Goal: Communication & Community: Answer question/provide support

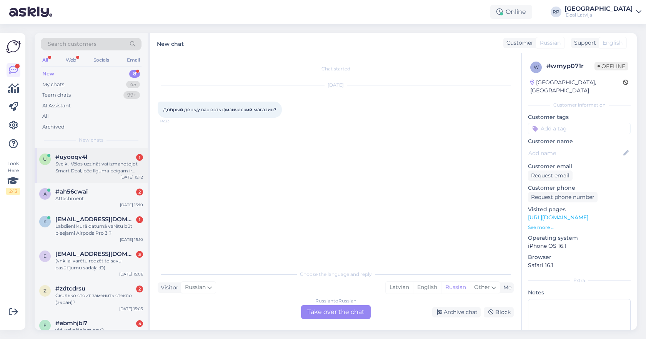
click at [133, 164] on div "Sveiki. Vēlos uzzināt vai izmanotojot Smart Deal, pēc līguma beigam ir iespējam…" at bounding box center [99, 167] width 88 height 14
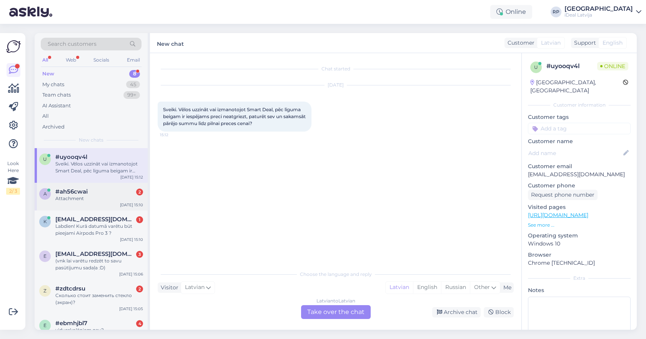
click at [121, 190] on div "#ah56cwai 2" at bounding box center [99, 191] width 88 height 7
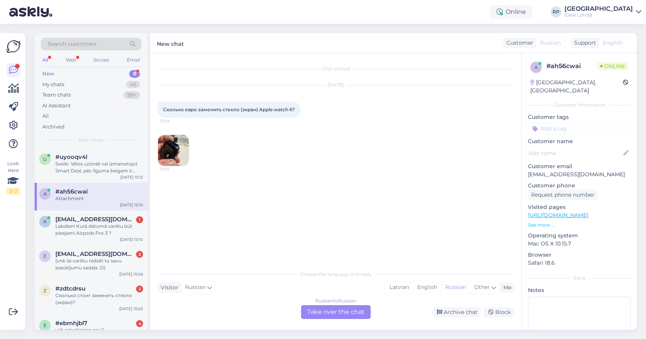
click at [179, 150] on img at bounding box center [173, 150] width 31 height 31
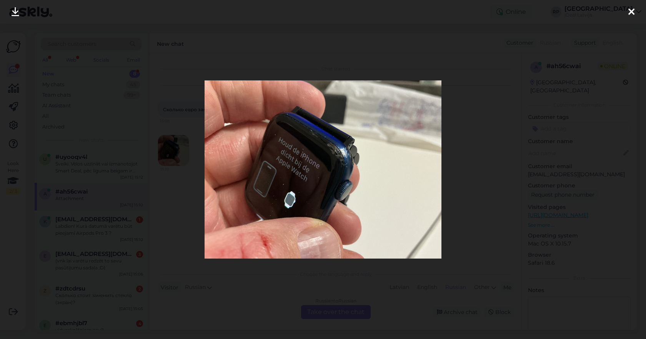
click at [478, 138] on div at bounding box center [323, 169] width 646 height 339
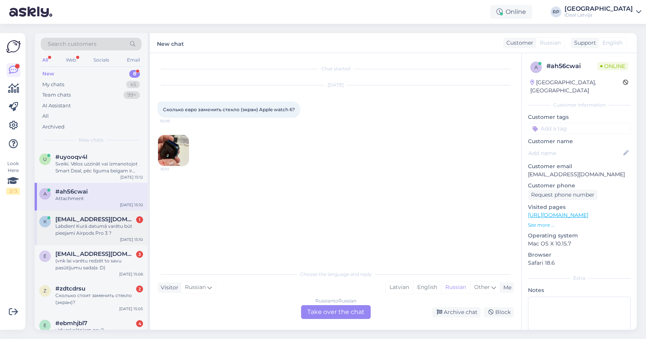
click at [65, 226] on div "Labdien! Kurā datumā varētu būt pieejami Airpods Pro 3 ?" at bounding box center [99, 230] width 88 height 14
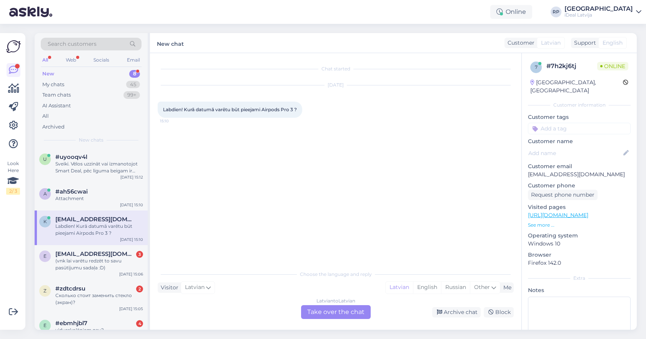
click at [328, 307] on div "Latvian to Latvian Take over the chat" at bounding box center [336, 312] width 70 height 14
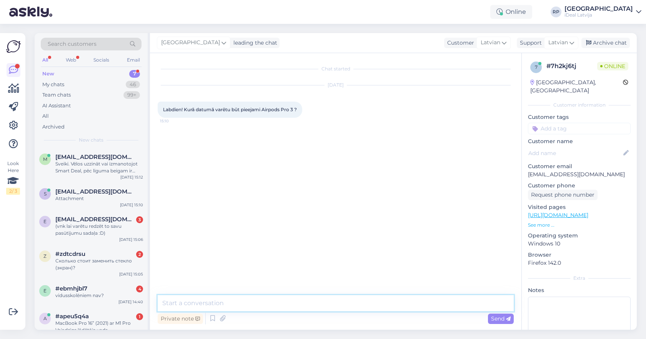
click at [331, 301] on textarea at bounding box center [336, 303] width 356 height 16
type textarea "Sveiki! 19. septembrī."
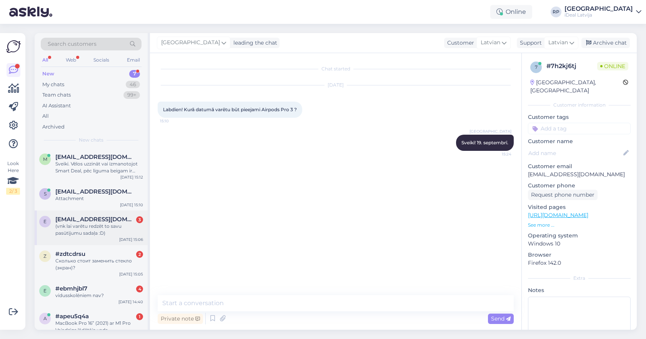
click at [99, 240] on div "e [EMAIL_ADDRESS][DOMAIN_NAME] 3 (vnk lai varētu redzēt to savu pasūtījumu sada…" at bounding box center [91, 227] width 113 height 35
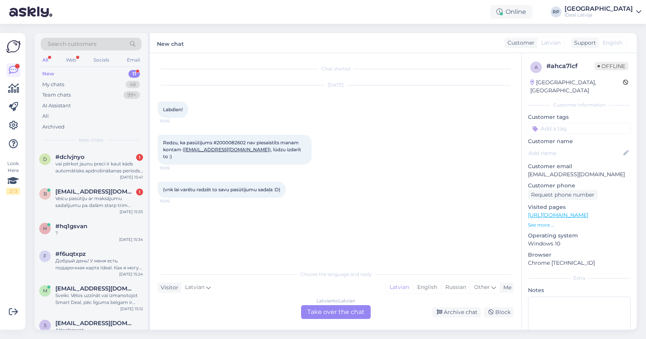
click at [228, 142] on span "Redzu, ka pasūtījums #2000082602 nav piesaistīts manam kontam ( [EMAIL_ADDRESS]…" at bounding box center [232, 150] width 139 height 20
copy span "2000082602"
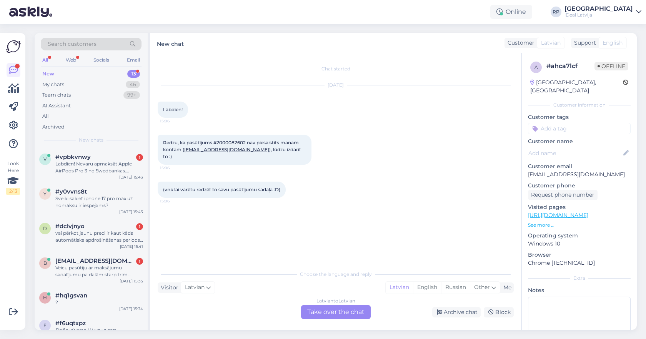
click at [326, 313] on div "Latvian to Latvian Take over the chat" at bounding box center [336, 312] width 70 height 14
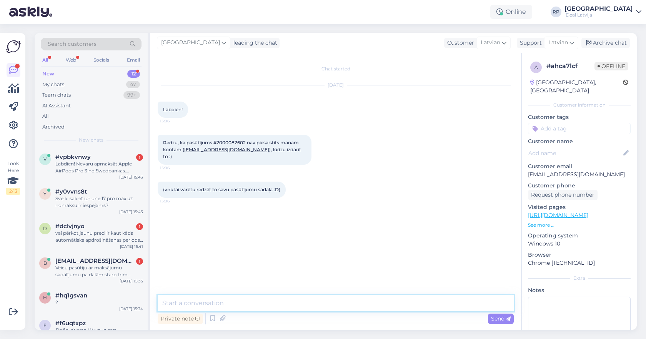
click at [333, 301] on textarea at bounding box center [336, 303] width 356 height 16
type textarea "Sveiki, cik skatos Jūsu pasūtījums ir zem Jūsu klienta kartiņas, un tur ir norā…"
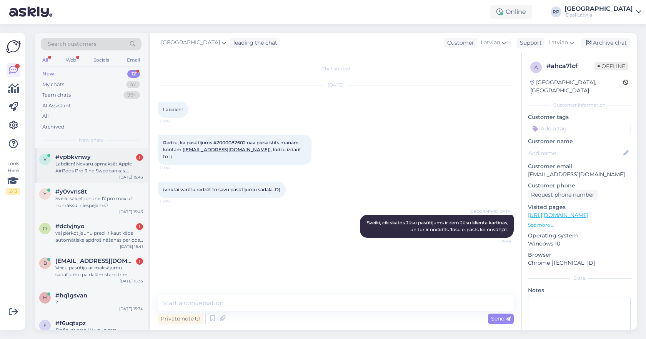
click at [85, 150] on div "v #vpbkvnwy 1 Labdien! Nevaru apmaksāt Apple AirPods Pro 3 no Swedbankas. [PERS…" at bounding box center [91, 165] width 113 height 35
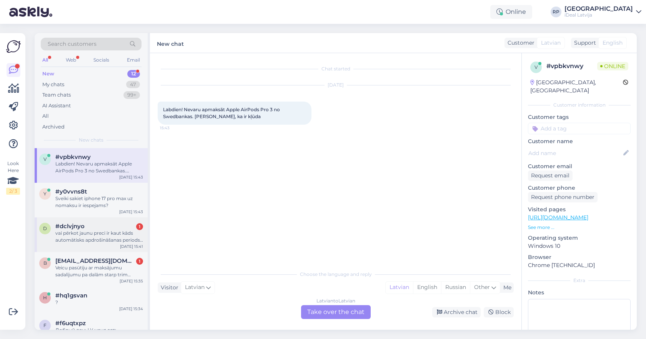
click at [113, 229] on div "vai pērkot jaunu preci ir kaut kāds automātisks apdrošināšanas periods, vai apd…" at bounding box center [99, 236] width 88 height 14
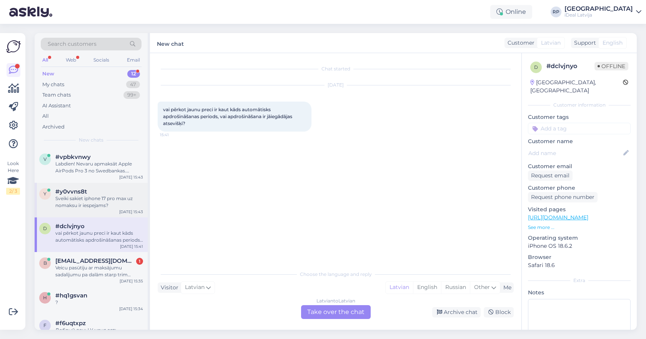
click at [117, 205] on div "Sveiki sakiet iphone 17 pro max uz nomaksu ir iespejams?" at bounding box center [99, 202] width 88 height 14
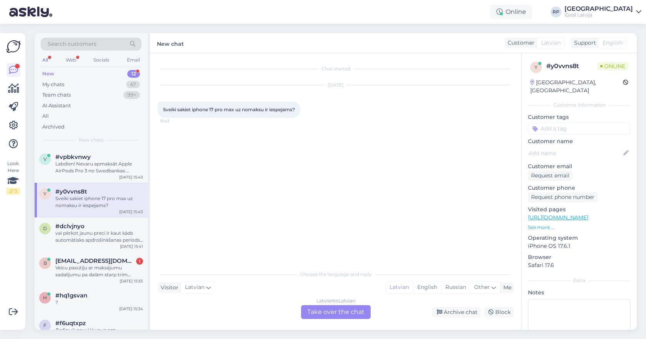
click at [330, 313] on div "Latvian to Latvian Take over the chat" at bounding box center [336, 312] width 70 height 14
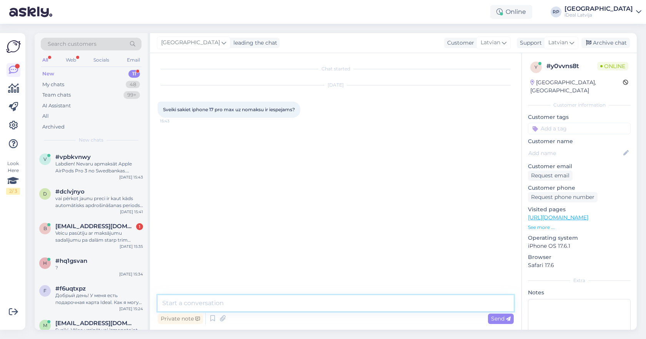
click at [333, 302] on textarea at bounding box center [336, 303] width 356 height 16
type textarea "Sveiki, būs pieejams jā!"
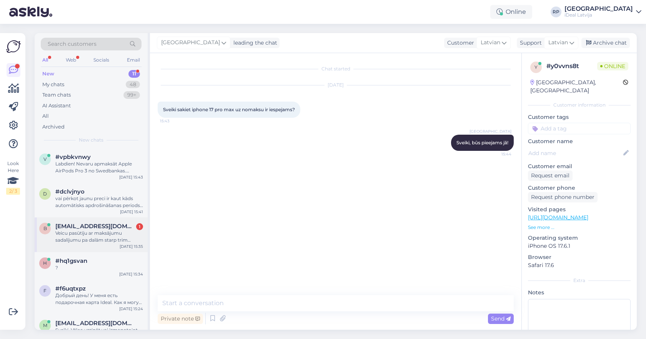
click at [125, 243] on div "[DATE] 15:35" at bounding box center [131, 246] width 23 height 6
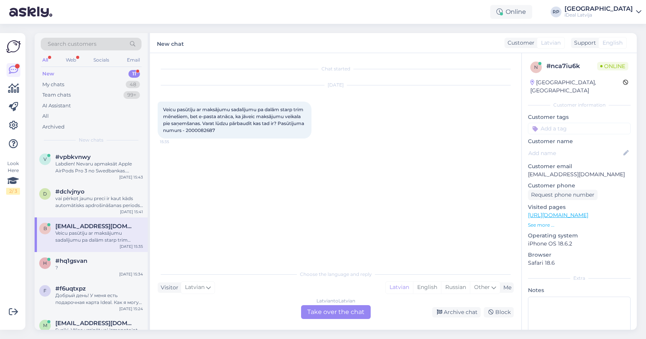
click at [231, 131] on span "Veicu pasūtīju ar maksājumu sadalījumu pa dalām starp trim mēnešiem, bet e-past…" at bounding box center [234, 119] width 142 height 27
copy div "2000082687 15:35"
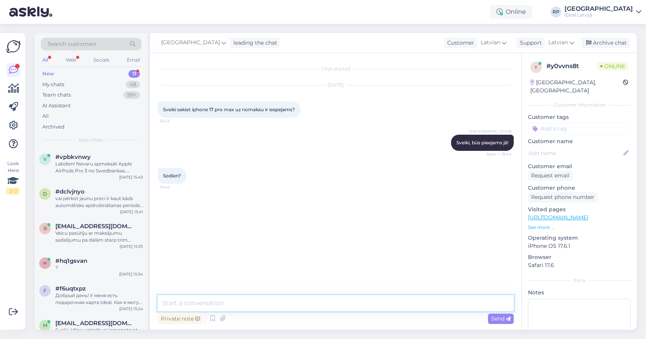
click at [219, 305] on textarea at bounding box center [336, 303] width 356 height 16
type textarea "I"
type textarea "iPhone 17 būs pieejami tikai 19. septembrī."
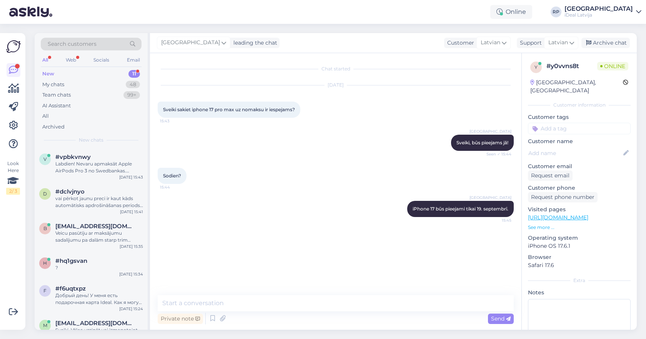
click at [128, 75] on div "New 11" at bounding box center [91, 73] width 101 height 11
click at [72, 228] on span "[EMAIL_ADDRESS][DOMAIN_NAME]" at bounding box center [95, 226] width 80 height 7
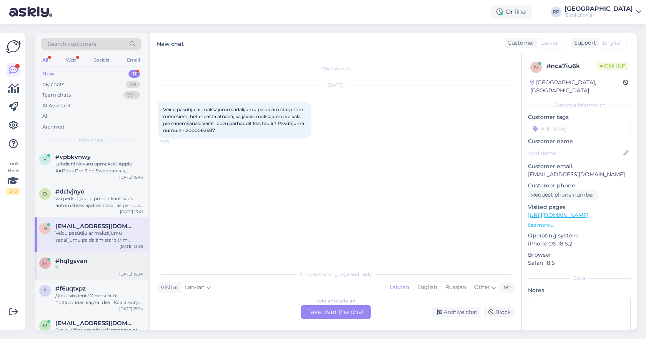
click at [88, 274] on div "h #hq1gsvan ? [DATE] 15:34" at bounding box center [91, 266] width 113 height 28
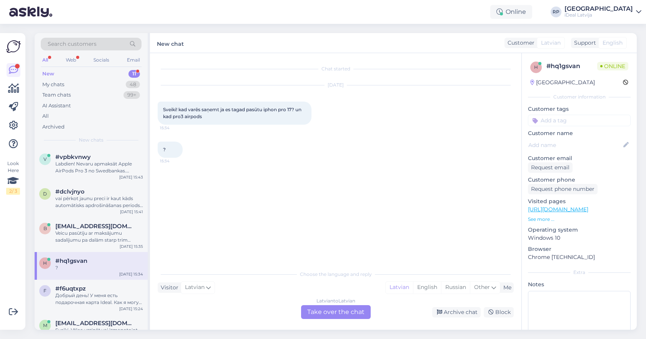
click at [331, 307] on div "Latvian to Latvian Take over the chat" at bounding box center [336, 312] width 70 height 14
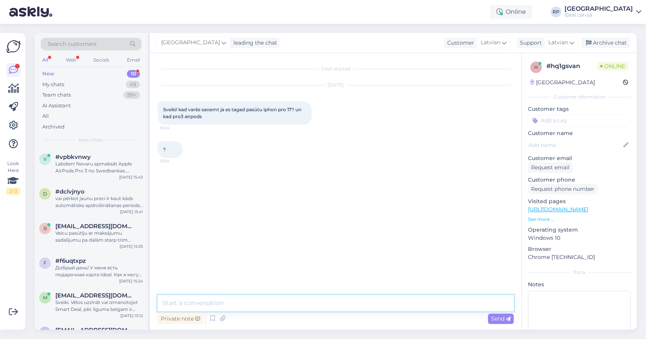
click at [331, 302] on textarea at bounding box center [336, 303] width 356 height 16
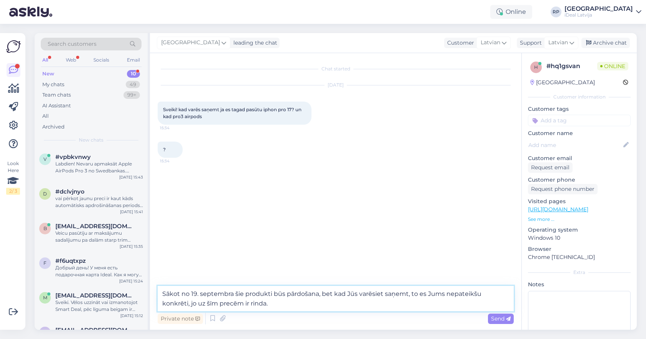
type textarea "Sākot no 19. septembra šie produkti būs pārdošana, bet kad Jūs varēsiet saņemt,…"
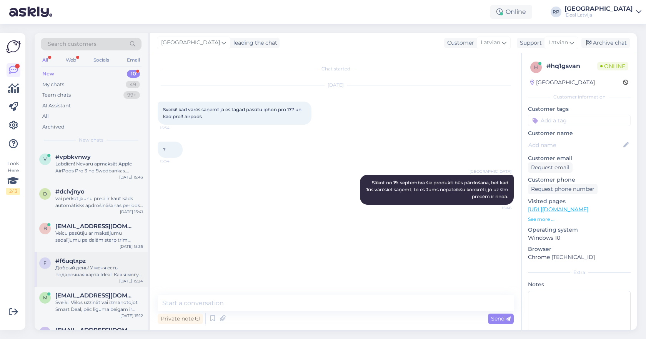
click at [78, 262] on span "#f6uqtxpz" at bounding box center [70, 260] width 30 height 7
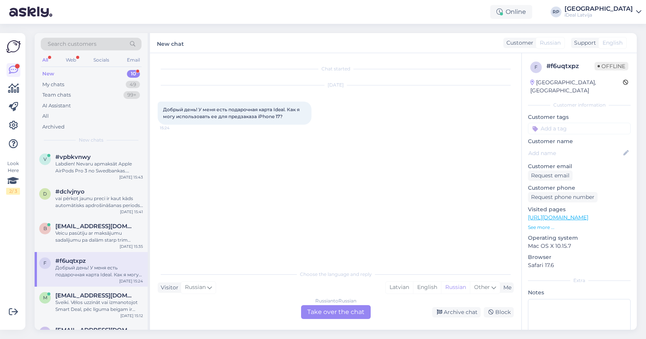
scroll to position [41, 0]
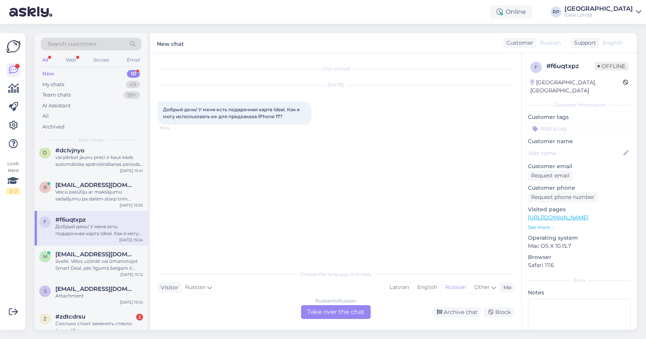
click at [73, 274] on div "m [EMAIL_ADDRESS][DOMAIN_NAME] Sveiki. Vēlos uzzināt vai izmanotojot Smart Deal…" at bounding box center [91, 262] width 113 height 35
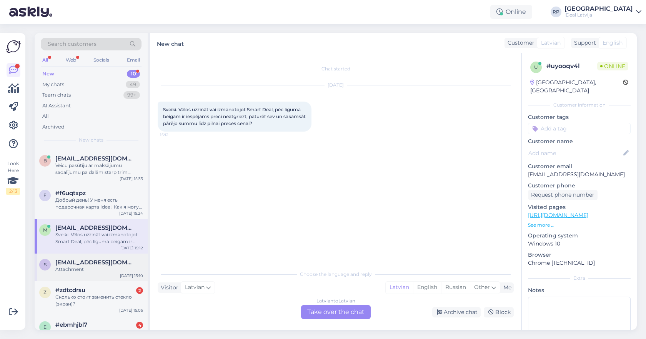
scroll to position [69, 0]
click at [109, 252] on div "s [EMAIL_ADDRESS][DOMAIN_NAME] Attachment [DATE] 15:10" at bounding box center [91, 266] width 113 height 28
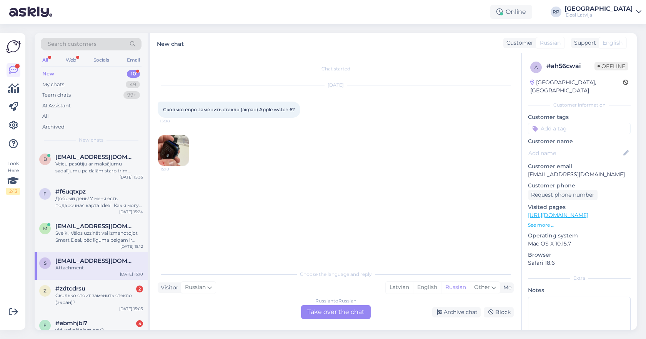
click at [106, 269] on div "Attachment" at bounding box center [99, 267] width 88 height 7
click at [100, 301] on div "Сколько стоит заменить стекло (экран)?" at bounding box center [99, 299] width 88 height 14
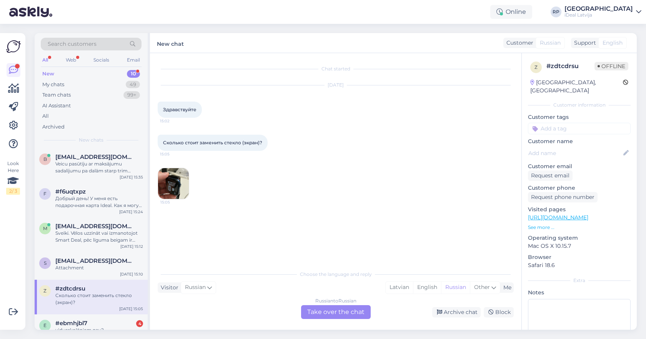
scroll to position [114, 0]
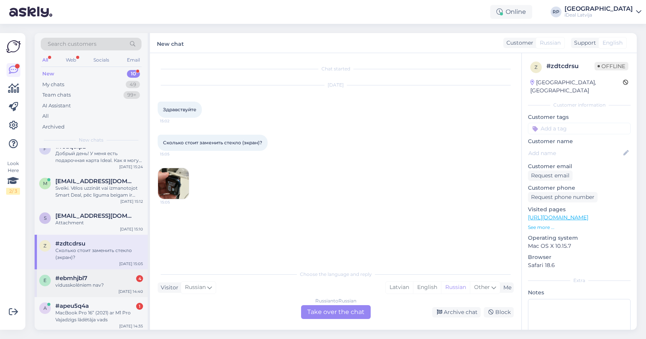
click at [97, 286] on div "vidusskolēniem nav?" at bounding box center [99, 284] width 88 height 7
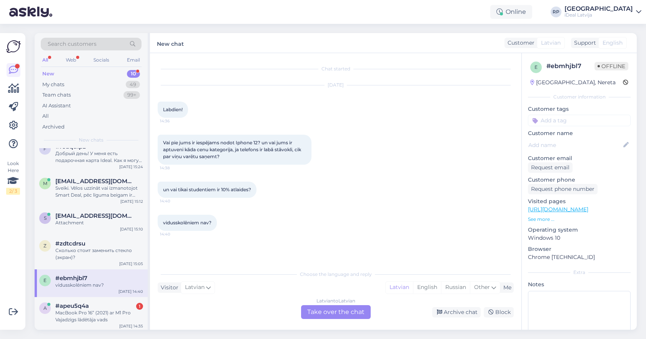
click at [325, 313] on div "Latvian to Latvian Take over the chat" at bounding box center [336, 312] width 70 height 14
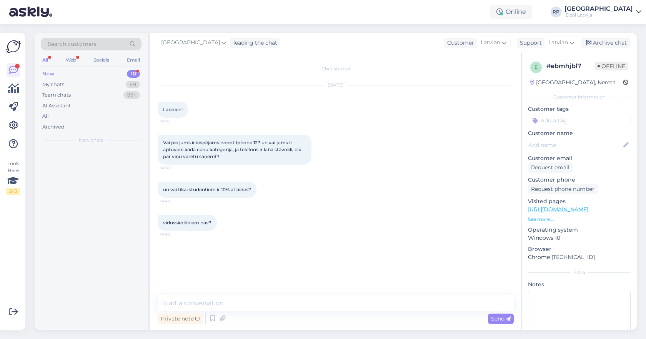
scroll to position [0, 0]
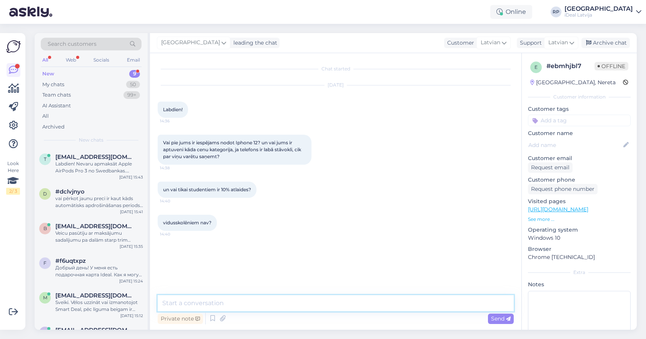
click at [327, 302] on textarea at bounding box center [336, 303] width 356 height 16
type textarea "Sveiki, ir iespējams nodot jā, atkarība no atmiņas un vizuālā stāvokļa."
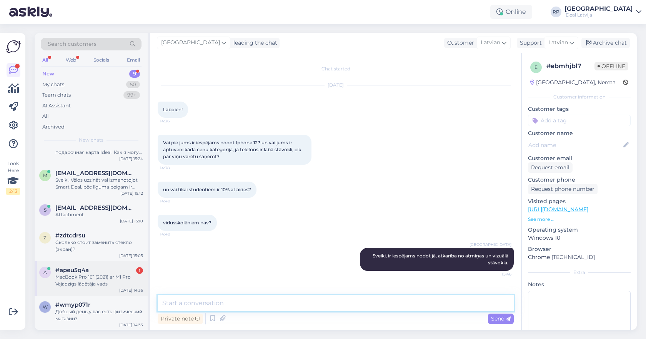
scroll to position [122, 0]
type textarea "10% studentu atlaide strādā uz visiem skolēniem/studentiem kam ir vismaz 18 gad…"
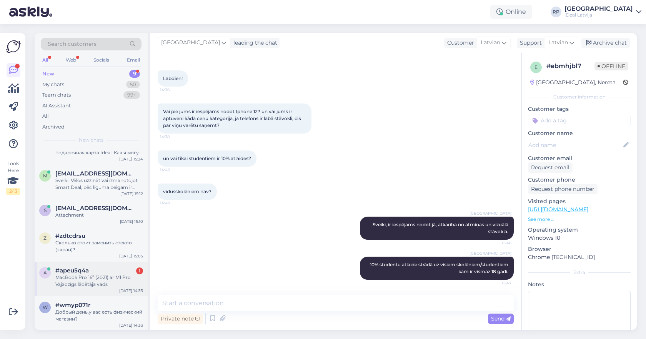
click at [64, 267] on span "#apeu5q4a" at bounding box center [71, 270] width 33 height 7
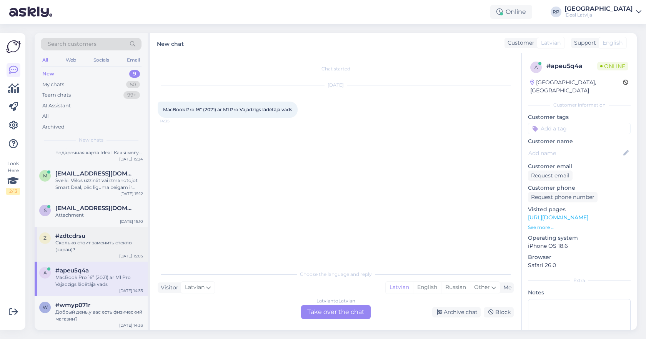
click at [93, 247] on div "Сколько стоит заменить стекло (экран)?" at bounding box center [99, 246] width 88 height 14
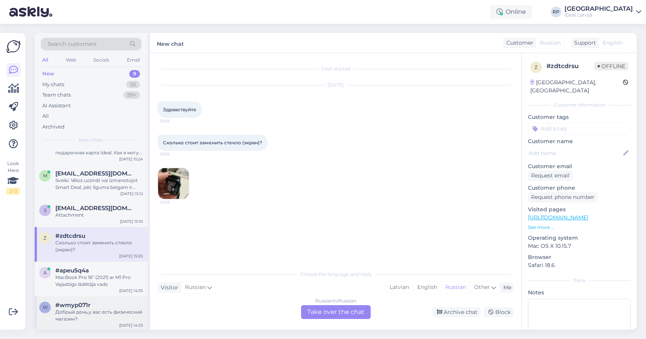
click at [75, 311] on div "Добрый день,у вас есть физический магазин?" at bounding box center [99, 315] width 88 height 14
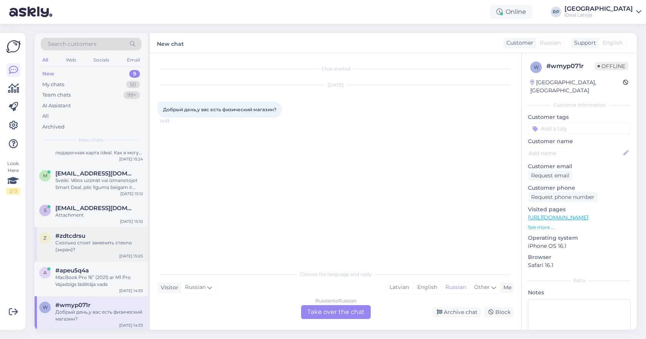
click at [103, 246] on div "Сколько стоит заменить стекло (экран)?" at bounding box center [99, 246] width 88 height 14
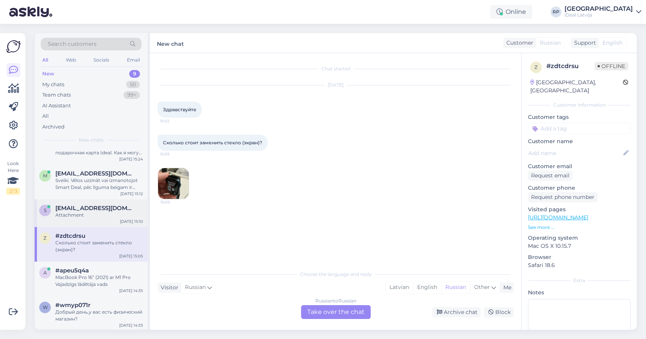
click at [127, 216] on div "Attachment" at bounding box center [99, 214] width 88 height 7
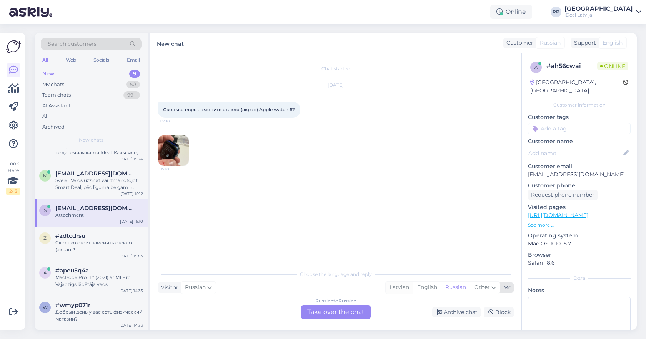
click at [390, 290] on div "Latvian" at bounding box center [398, 287] width 27 height 12
click at [346, 310] on div "Russian to Latvian Take over the chat" at bounding box center [336, 312] width 70 height 14
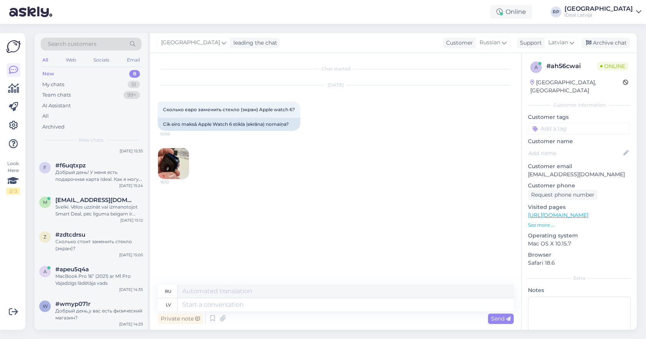
scroll to position [94, 0]
click at [326, 299] on textarea at bounding box center [346, 304] width 336 height 13
type textarea "Sveiki, ap"
type textarea "Привет,"
type textarea "Sveiki, apple di"
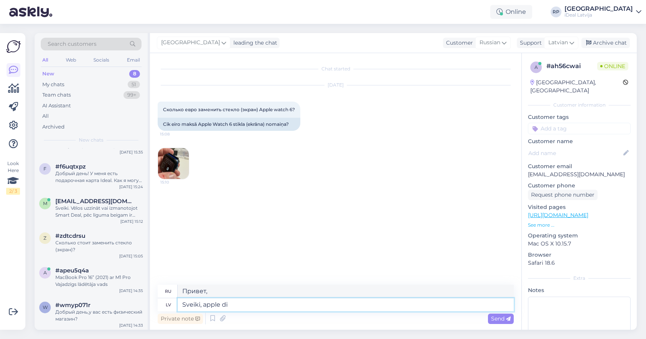
type textarea "Привет, яблоко"
type textarea "Sveiki, apple diemžēl n"
type textarea "Здравствуйте, Apple, к сожалению"
type textarea "Sveiki, apple diemžēl nelabo a"
type textarea "Здравствуйте, к сожалению, Apple это не исправляет."
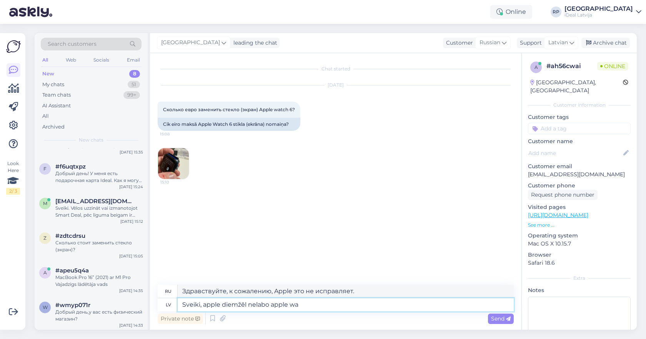
type textarea "Sveiki, apple diemžēl nelabo apple wat"
type textarea "Здравствуйте, к сожалению, Apple не ремонтирует Apple."
type textarea "Sveiki, apple diemžēl nelabo apple watch, t"
type textarea "Здравствуйте, к сожалению, Apple не ремонтирует Apple Watch."
type textarea "Sveiki, apple diemžēl nelabo apple watch, tos v"
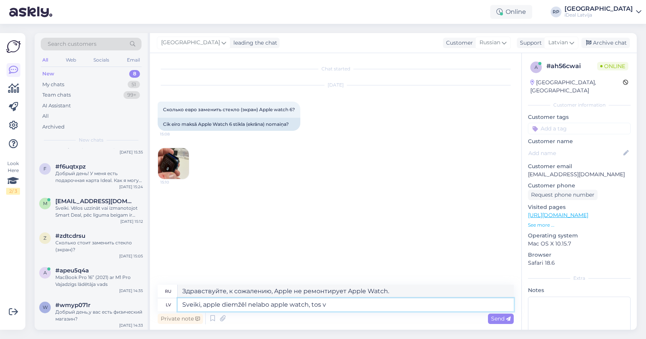
type textarea "Здравствуйте, к сожалению, Apple не ремонтирует Apple Watch, они"
type textarea "Sveiki, apple diemžēl nelabo apple watch, tos maina pr"
type textarea "Здравствуйте, к сожалению, Apple не ремонтирует Apple Watch, они их заменяют."
type textarea "Sveiki, apple diemžēl nelabo apple watch, tos maina pret j"
type textarea "Здравствуйте, к сожалению, Apple не ремонтирует Apple Watch, они обменивают их …"
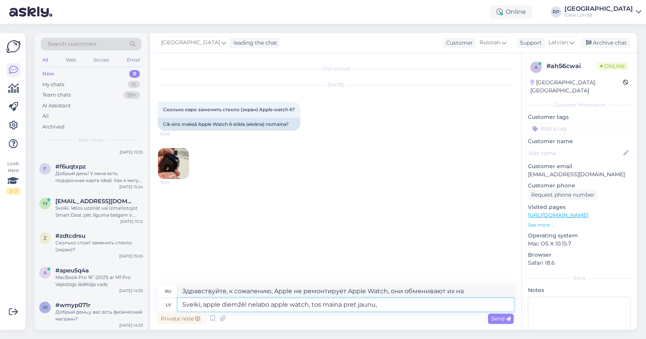
type textarea "Sveiki, apple diemžēl nelabo apple watch, tos maina pret jaunu,"
type textarea "Здравствуйте, к сожалению, Apple не ремонтирует Apple Watch, они просто меняют …"
type textarea "Sveiki, apple diemžēl nelabo apple watch, tos maina pret jaunu par no"
type textarea "Здравствуйте, к сожалению, Apple не ремонтирует Apple Watch, они обменивают их …"
type textarea "Sveiki, apple diemžēl nelabo apple watch, tos maina pret jaunu par noteiktu sum…"
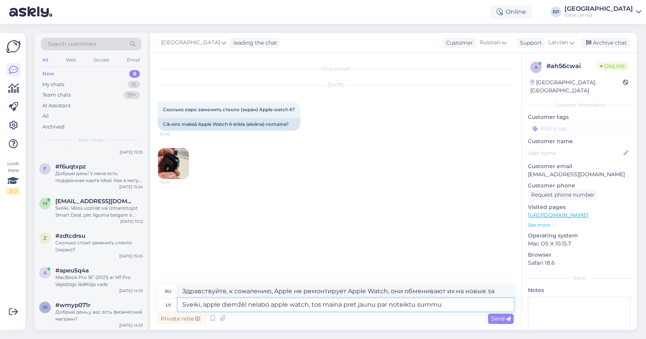
type textarea "Здравствуйте, к сожалению, Apple не ремонтирует Apple Watch, они просто обменив…"
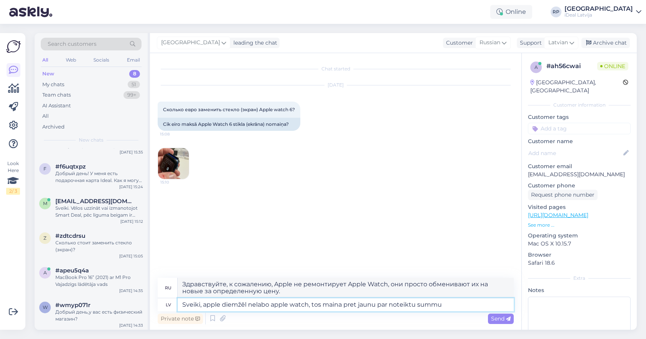
type textarea "Sveiki, apple diemžēl nelabo apple watch, tos maina pret jaunu par noteiktu sum…"
type textarea "Здравствуйте, к сожалению, Apple не ремонтирует Apple Watch, они обменивают их …"
type textarea "Sveiki, apple diemžēl nelabo apple watch, tos maina pret jaunu par noteiktu sum…"
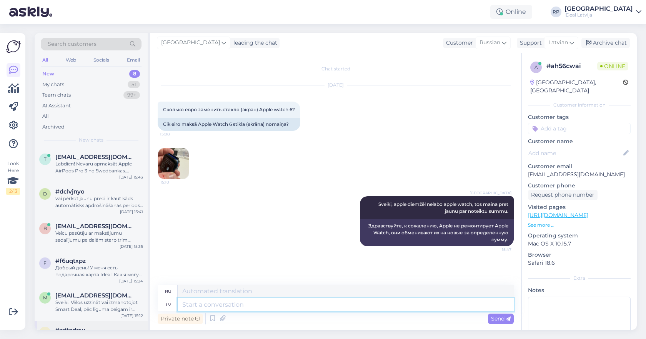
scroll to position [0, 0]
click at [120, 173] on div "t [EMAIL_ADDRESS][DOMAIN_NAME] Labdien! Nevaru apmaksāt Apple AirPods Pro 3 no …" at bounding box center [91, 165] width 113 height 35
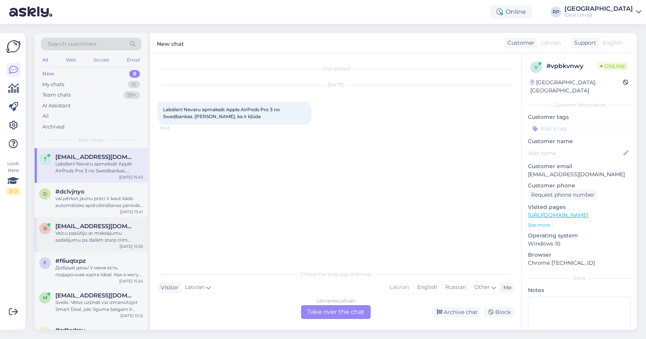
click at [113, 243] on div "b [EMAIL_ADDRESS][DOMAIN_NAME] Veicu pasūtīju ar maksājumu sadalījumu pa dalām …" at bounding box center [91, 234] width 113 height 35
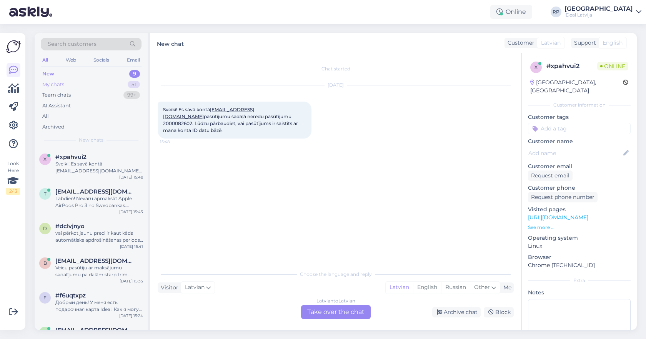
click at [80, 86] on div "My chats 51" at bounding box center [91, 84] width 101 height 11
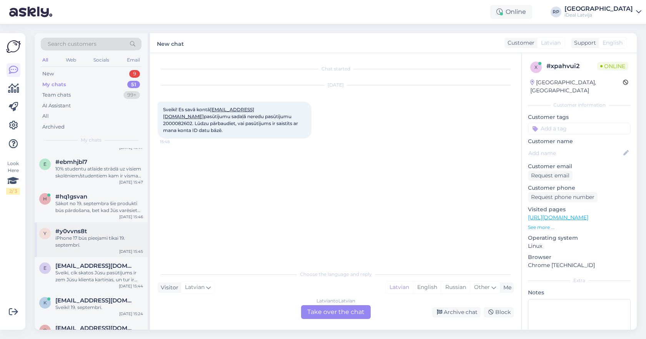
scroll to position [32, 0]
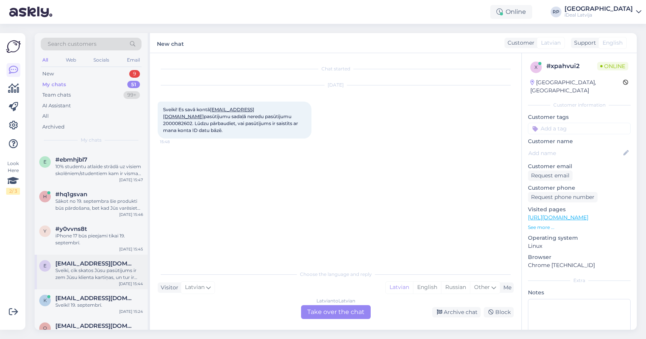
click at [98, 268] on div "Sveiki, cik skatos Jūsu pasūtījums ir zem Jūsu klienta kartiņas, un tur ir norā…" at bounding box center [99, 274] width 88 height 14
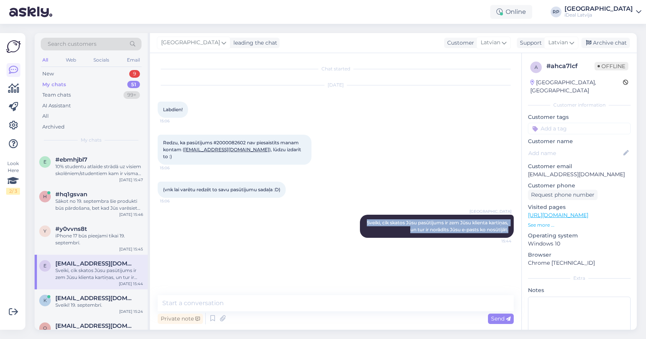
drag, startPoint x: 385, startPoint y: 214, endPoint x: 514, endPoint y: 233, distance: 130.1
click at [514, 233] on div "Chat started [DATE] Labdien! 15:06 Redzu, ka pasūtījums #2000082602 nav piesais…" at bounding box center [339, 174] width 363 height 227
copy span "Sveiki, cik skatos Jūsu pasūtījums ir zem Jūsu klienta kartiņas, un tur ir norā…"
click at [102, 71] on div "New 9" at bounding box center [91, 73] width 101 height 11
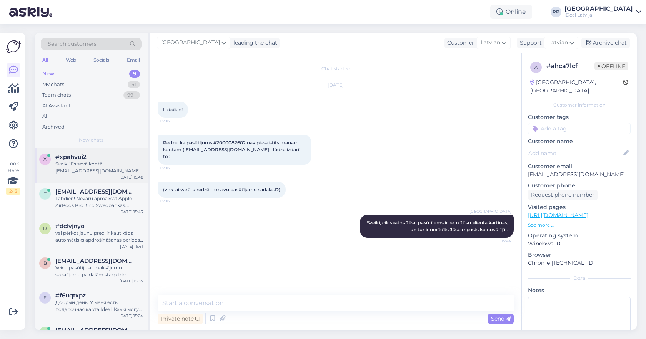
click at [110, 168] on div "Sveiki! Es savā kontā [EMAIL_ADDRESS][DOMAIN_NAME] pasūtījumu sadaļā neredu pas…" at bounding box center [99, 167] width 88 height 14
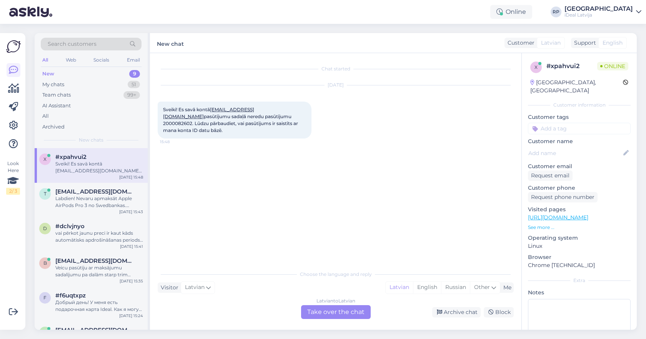
click at [323, 315] on div "Latvian to Latvian Take over the chat" at bounding box center [336, 312] width 70 height 14
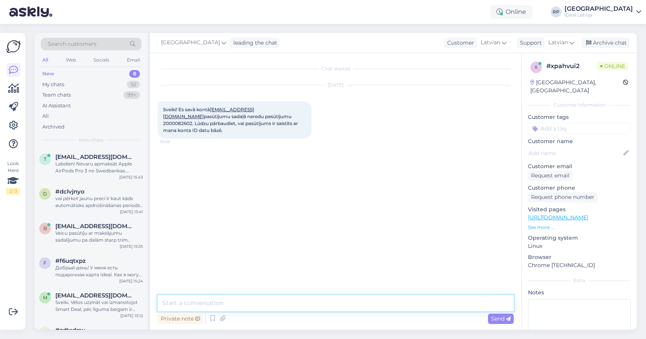
click at [320, 303] on textarea at bounding box center [336, 303] width 356 height 16
paste textarea "Sveiki, cik skatos Jūsu pasūtījums ir zem Jūsu klienta kartiņas, un tur ir norā…"
type textarea "Sveiki, cik skatos Jūsu pasūtījums ir zem Jūsu klienta kartiņas, un tur ir norā…"
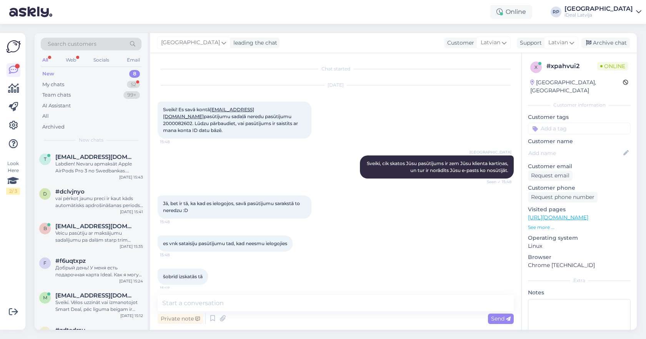
scroll to position [47, 0]
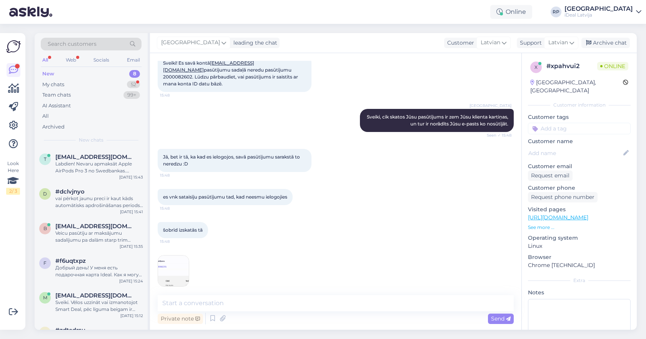
click at [173, 272] on img at bounding box center [173, 270] width 31 height 31
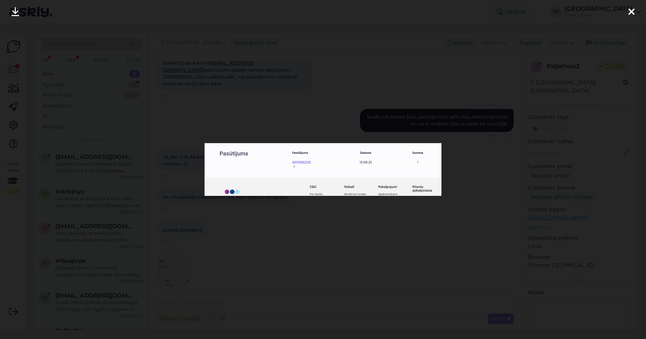
click at [352, 229] on div at bounding box center [323, 169] width 646 height 339
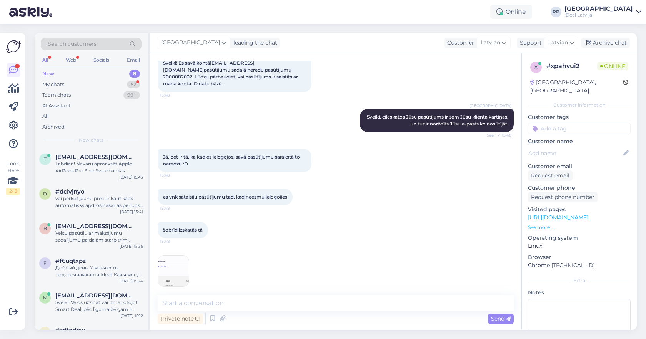
click at [239, 68] on span "Sveiki! Es savā kontā [EMAIL_ADDRESS][DOMAIN_NAME] pasūtījumu sadaļā neredu pas…" at bounding box center [231, 73] width 136 height 27
copy span "2000082602"
click at [78, 8] on div "Online RP [GEOGRAPHIC_DATA] iDeal [GEOGRAPHIC_DATA]" at bounding box center [323, 12] width 646 height 24
click at [273, 306] on textarea at bounding box center [336, 303] width 356 height 16
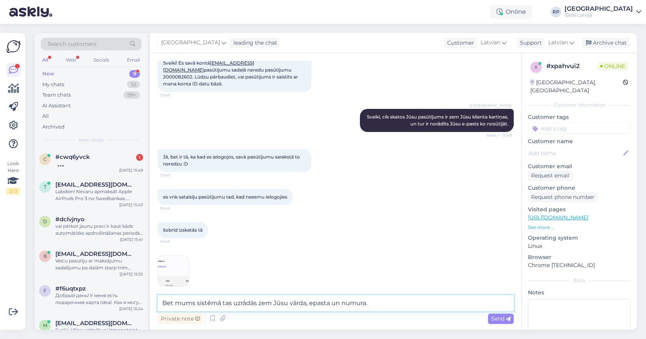
type textarea "Bet mums sistēmā tas uzrādās zem Jūsu vārda, epasta un numura."
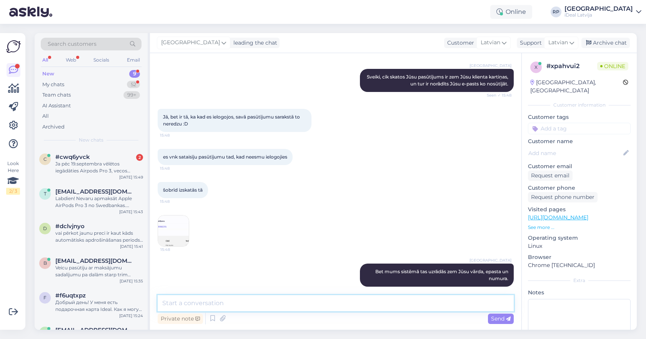
scroll to position [0, 0]
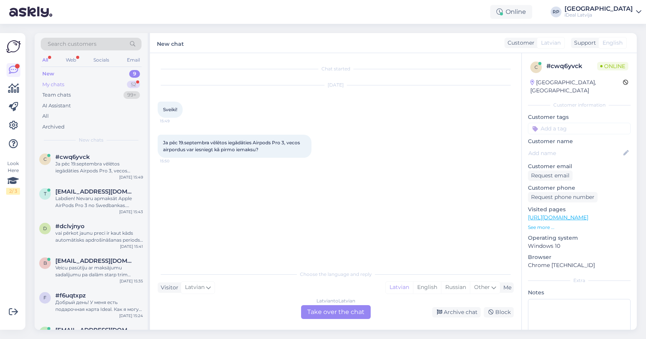
click at [115, 81] on div "My chats 52" at bounding box center [91, 84] width 101 height 11
click at [92, 162] on div "jā, bet vai klienta ID tur ir? :D (piesaiste tieši pie konta)" at bounding box center [99, 167] width 88 height 14
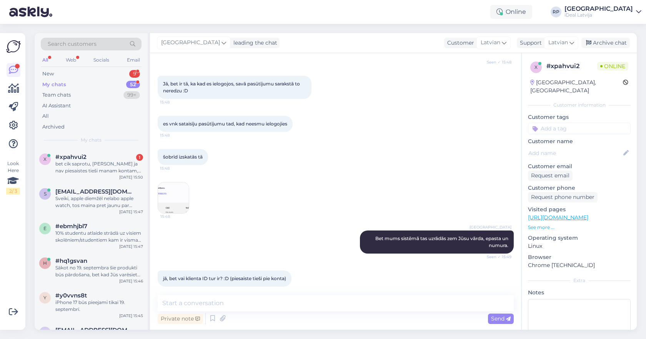
scroll to position [166, 0]
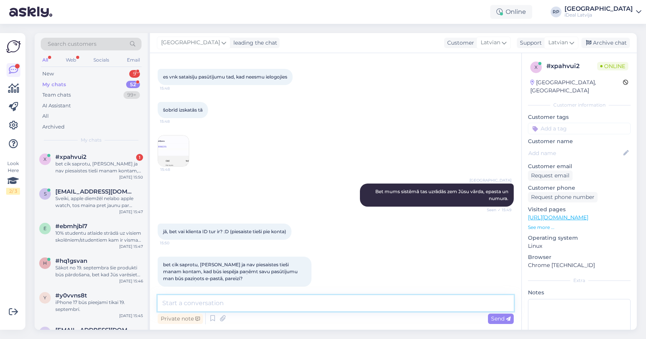
click at [192, 299] on textarea at bounding box center [336, 303] width 356 height 16
type textarea "Jap"
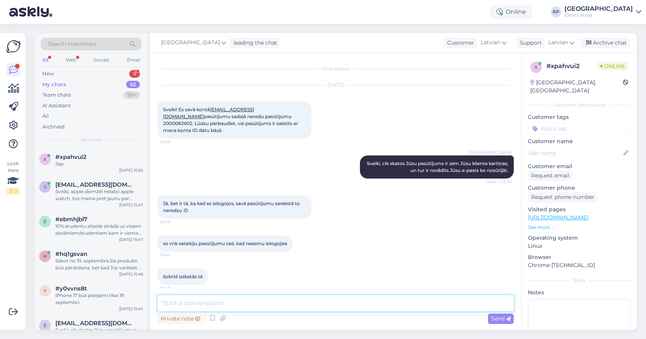
scroll to position [0, 0]
click at [239, 115] on span "Sveiki! Es savā kontā [EMAIL_ADDRESS][DOMAIN_NAME] pasūtījumu sadaļā neredu pas…" at bounding box center [231, 119] width 136 height 27
copy span "2000082602"
click at [272, 187] on div "Jā, bet ir tā, ka kad es ielogojos, savā pasūtījumu sarakstā to neredzu :D 15:48" at bounding box center [336, 207] width 356 height 40
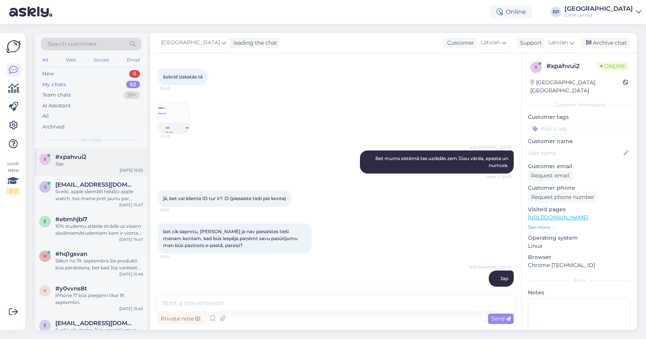
click at [91, 162] on div "Jap" at bounding box center [99, 163] width 88 height 7
click at [116, 75] on div "New 8" at bounding box center [91, 73] width 101 height 11
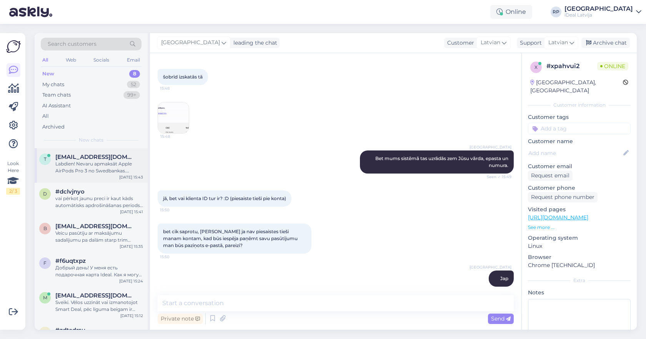
click at [88, 166] on div "Labdien! Nevaru apmaksāt Apple AirPods Pro 3 no Swedbankas. [PERSON_NAME], ka i…" at bounding box center [99, 167] width 88 height 14
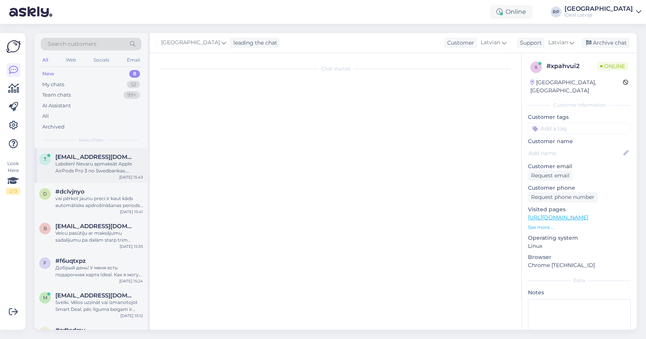
scroll to position [0, 0]
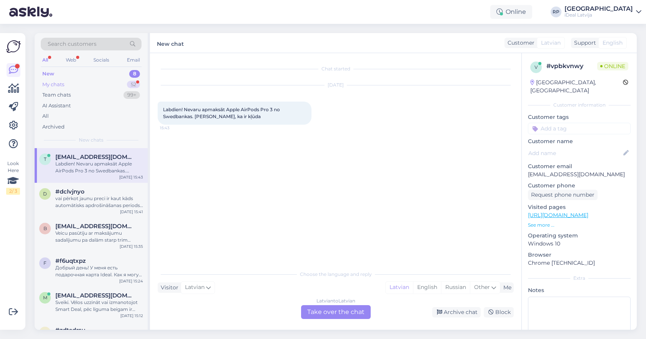
click at [114, 83] on div "My chats 52" at bounding box center [91, 84] width 101 height 11
